Goal: Information Seeking & Learning: Find specific fact

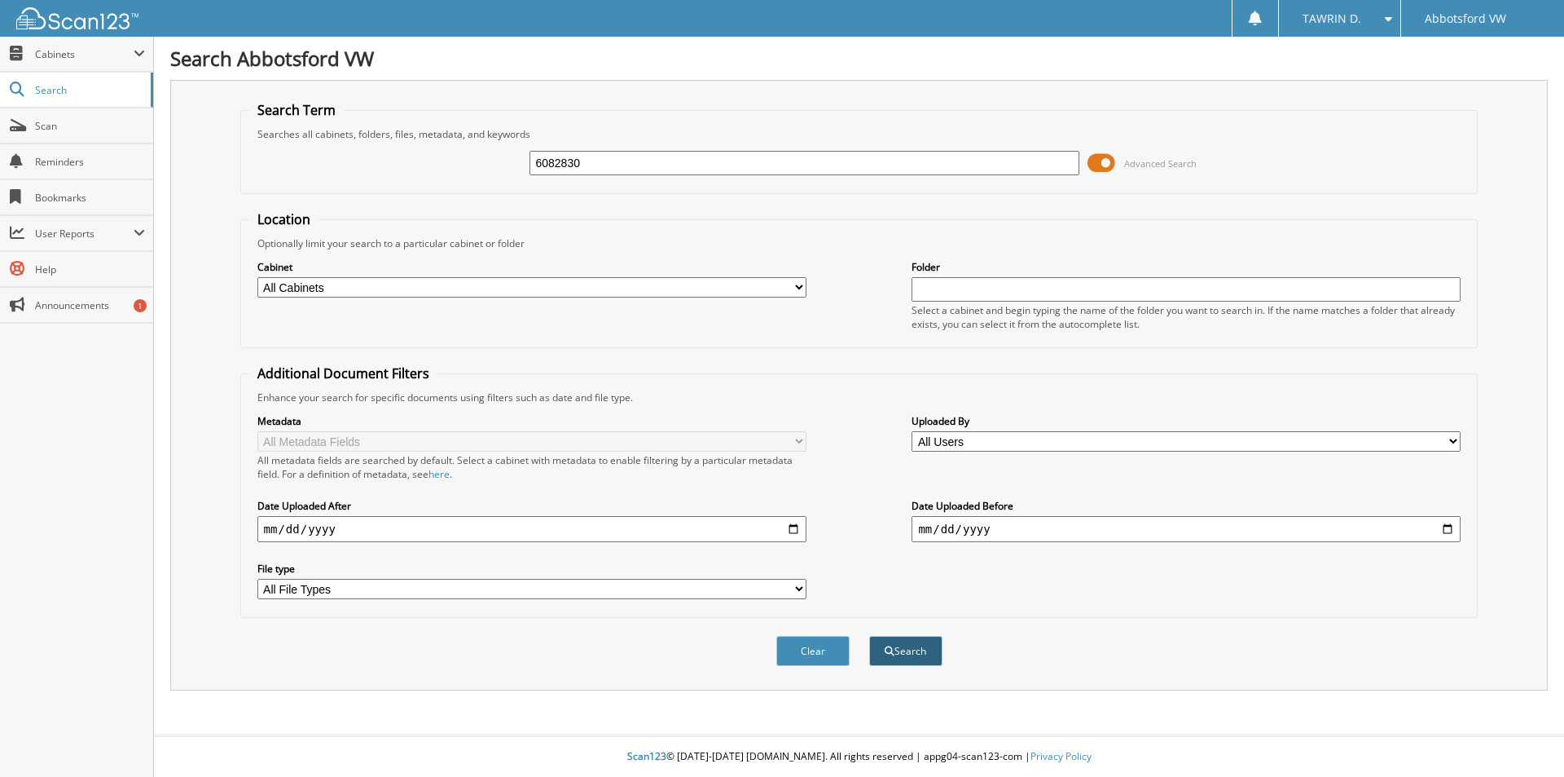
type input "6082830"
click at [893, 656] on span "submit" at bounding box center [890, 651] width 10 height 10
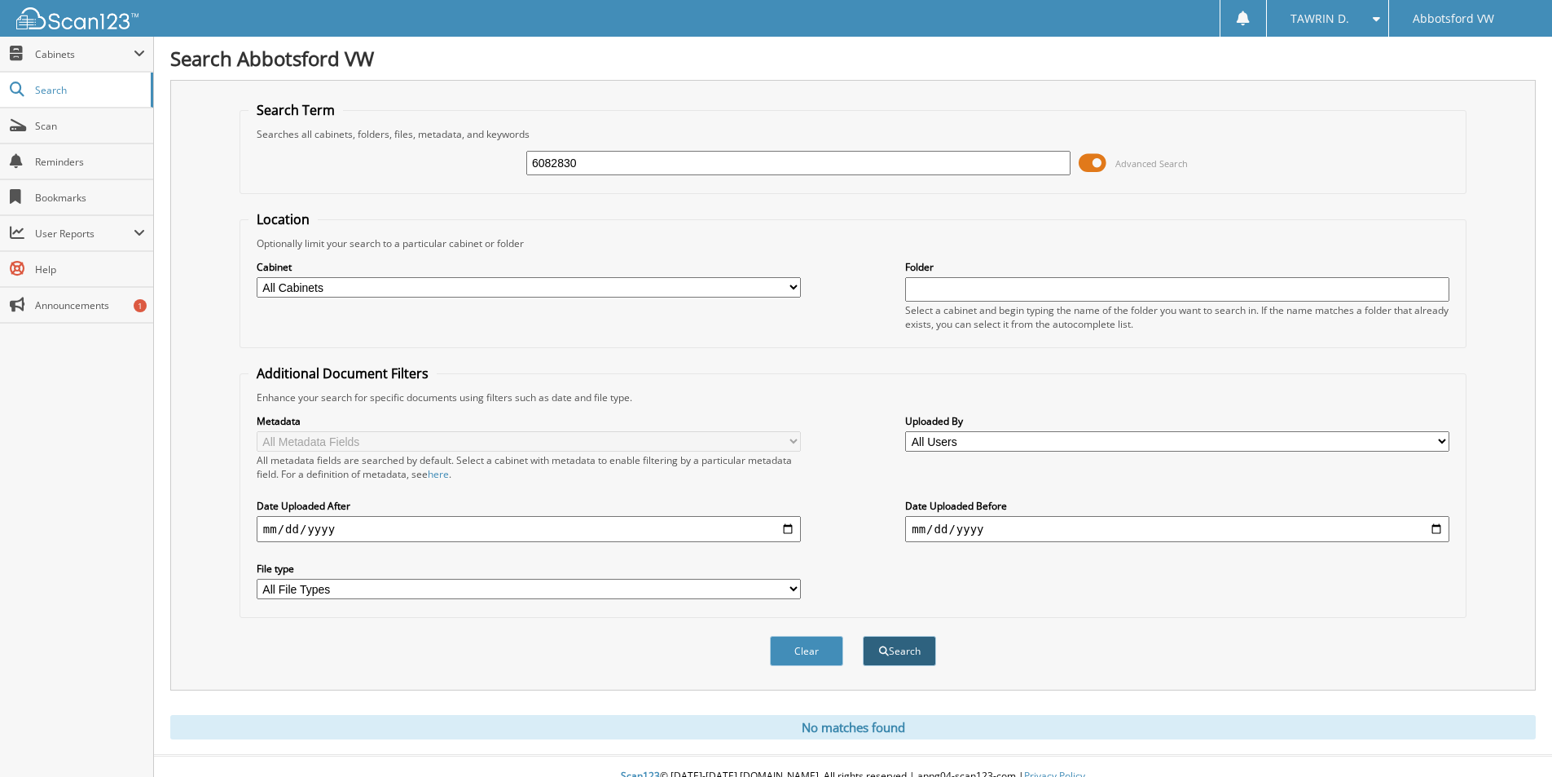
click at [874, 652] on button "Search" at bounding box center [899, 651] width 73 height 30
